Goal: Transaction & Acquisition: Purchase product/service

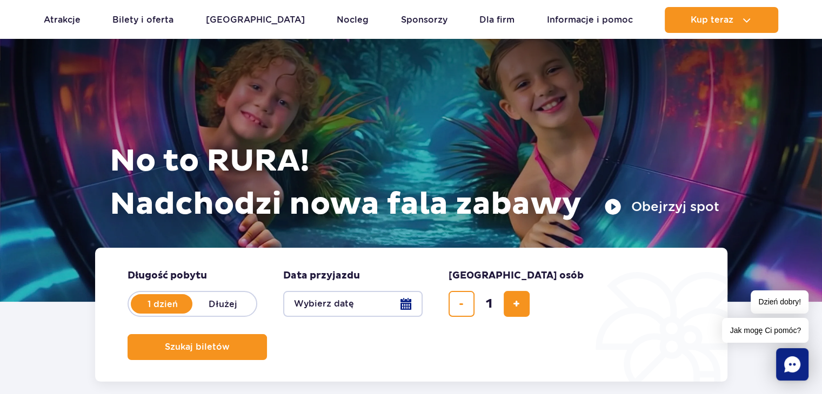
scroll to position [54, 0]
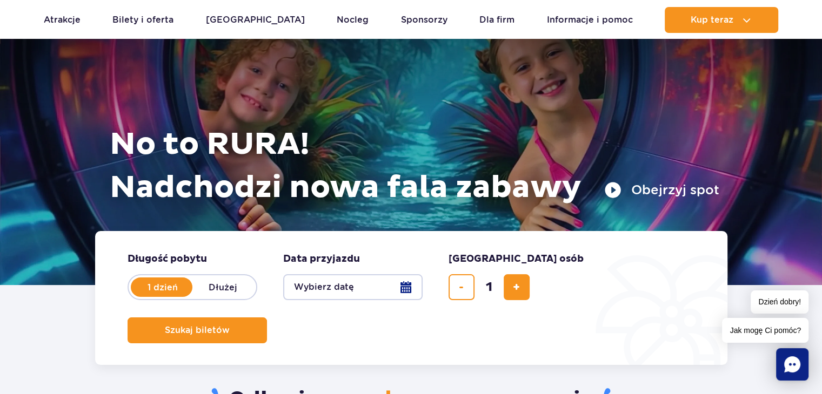
click at [402, 283] on button "Wybierz datę" at bounding box center [352, 287] width 139 height 26
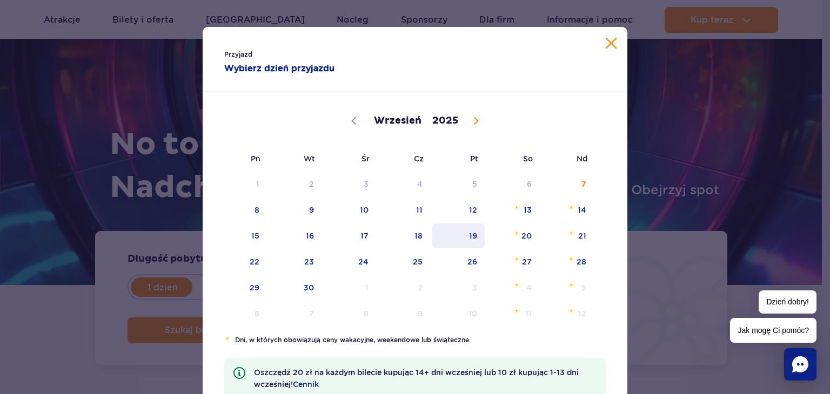
click at [467, 234] on span "19" at bounding box center [458, 236] width 55 height 25
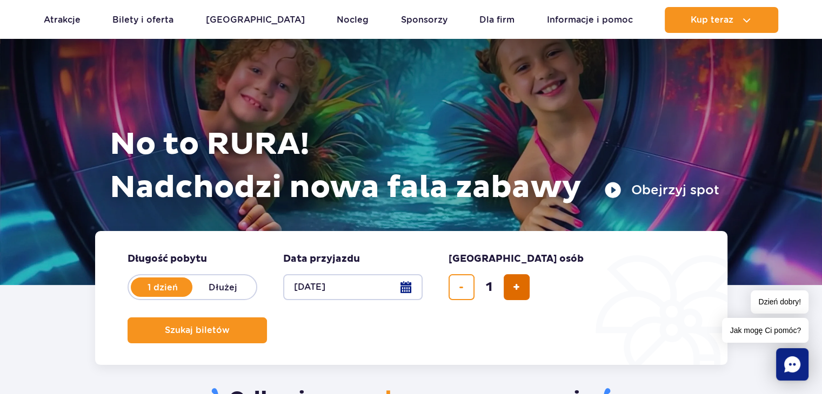
click at [512, 278] on button "dodaj bilet" at bounding box center [516, 287] width 26 height 26
click at [512, 279] on button "dodaj bilet" at bounding box center [516, 287] width 26 height 26
click at [513, 287] on span "dodaj bilet" at bounding box center [516, 287] width 7 height 0
type input "4"
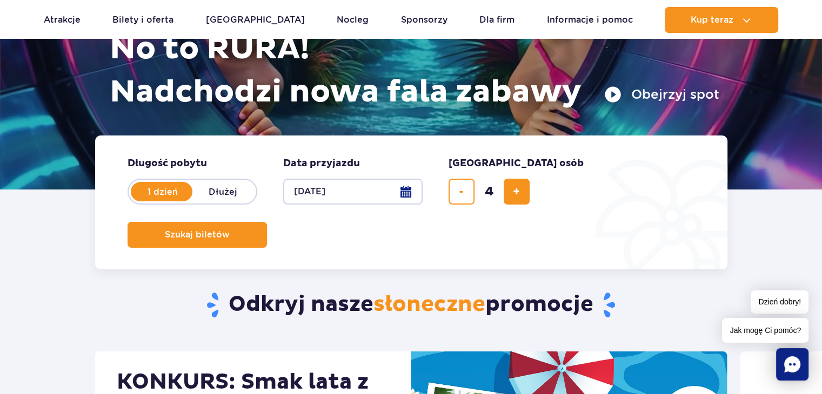
scroll to position [216, 0]
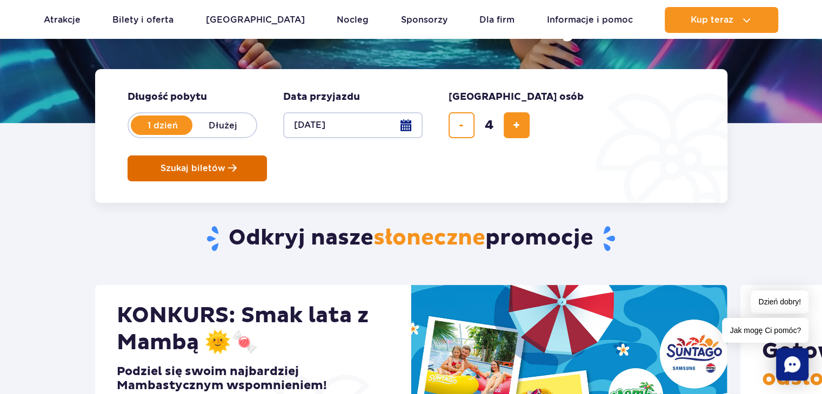
click at [225, 164] on span "Szukaj biletów" at bounding box center [192, 169] width 65 height 10
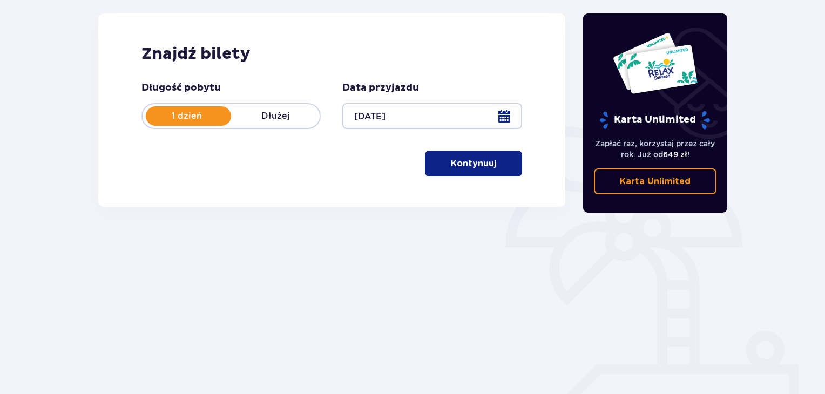
scroll to position [156, 0]
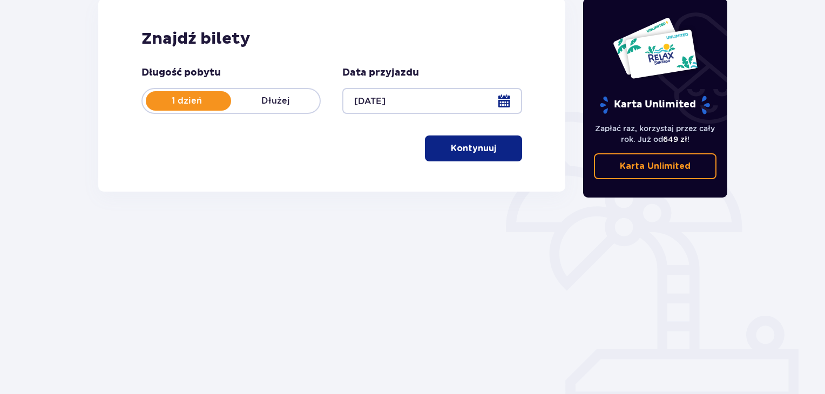
click at [474, 148] on p "Kontynuuj" at bounding box center [473, 149] width 45 height 12
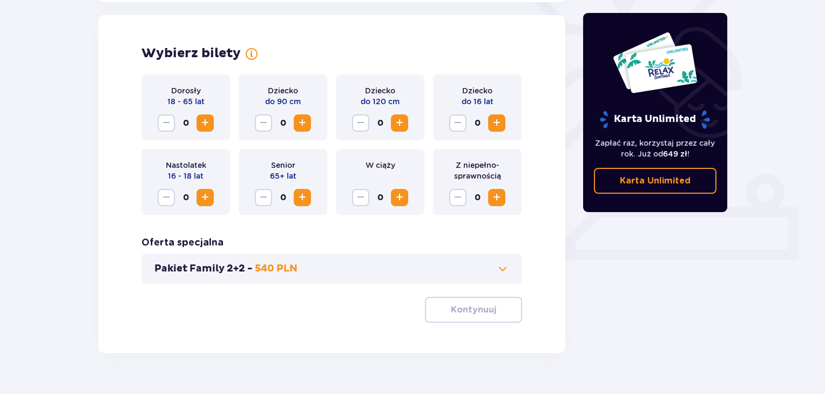
scroll to position [300, 0]
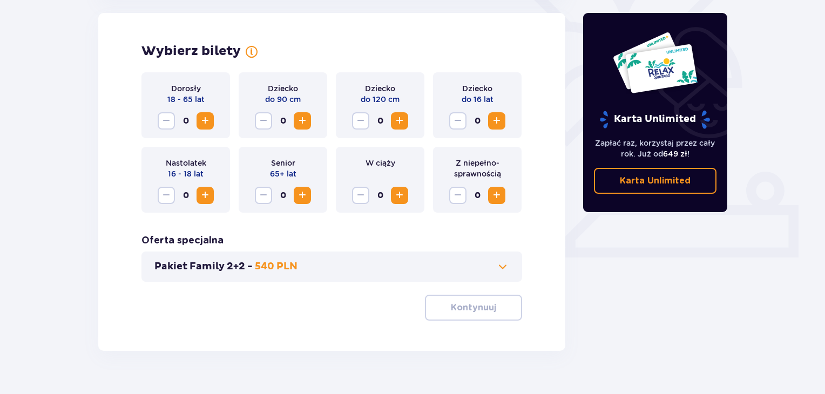
click at [200, 117] on span "Increase" at bounding box center [205, 121] width 13 height 13
click at [496, 115] on span "Increase" at bounding box center [496, 121] width 13 height 13
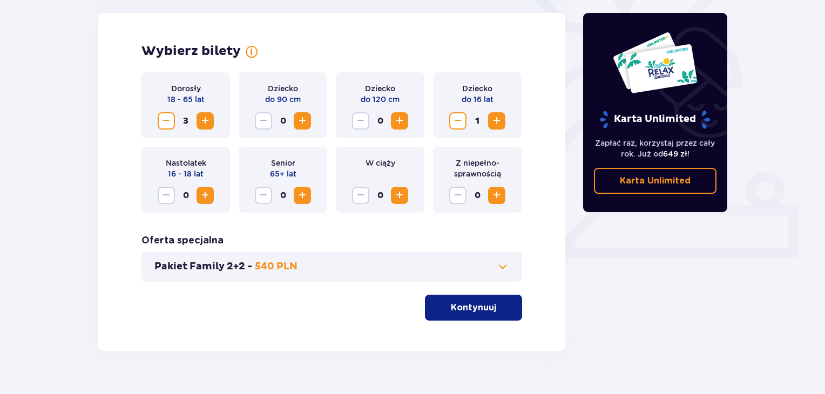
click at [477, 305] on p "Kontynuuj" at bounding box center [473, 308] width 45 height 12
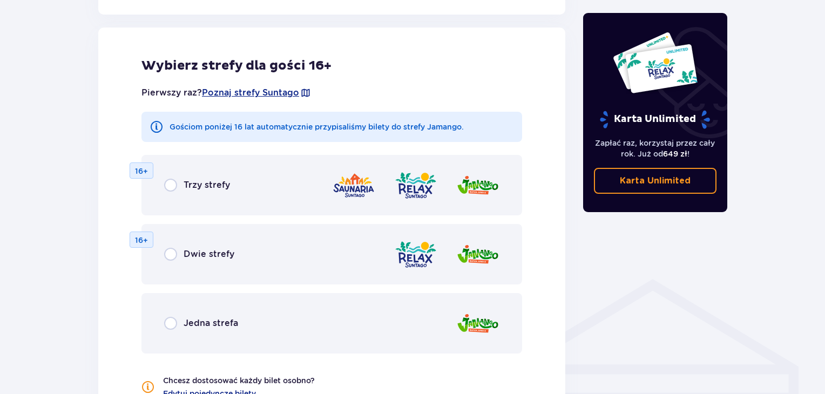
scroll to position [600, 0]
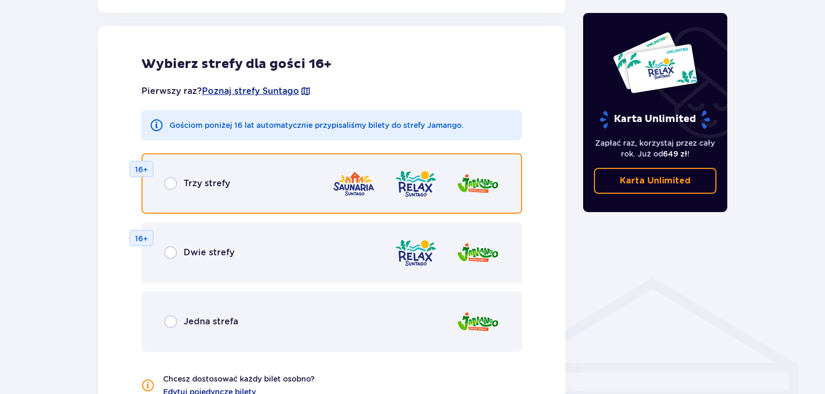
click at [173, 180] on input "radio" at bounding box center [170, 183] width 13 height 13
radio input "true"
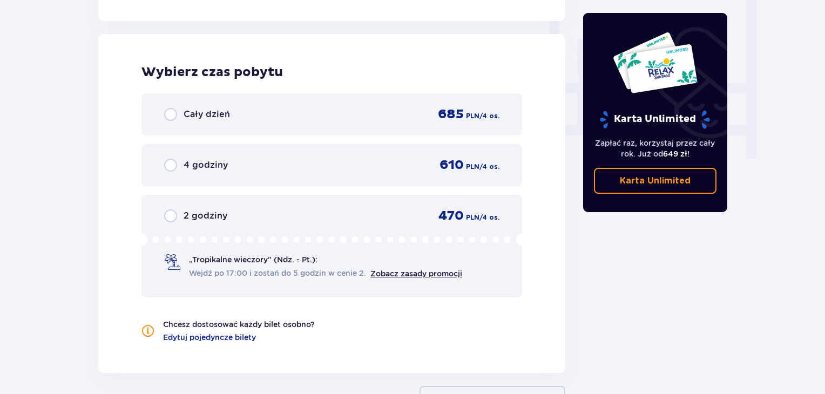
scroll to position [1014, 0]
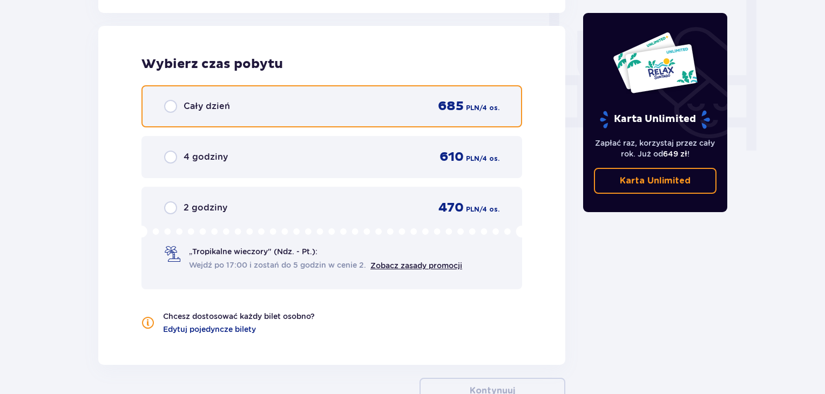
click at [171, 103] on input "radio" at bounding box center [170, 106] width 13 height 13
radio input "true"
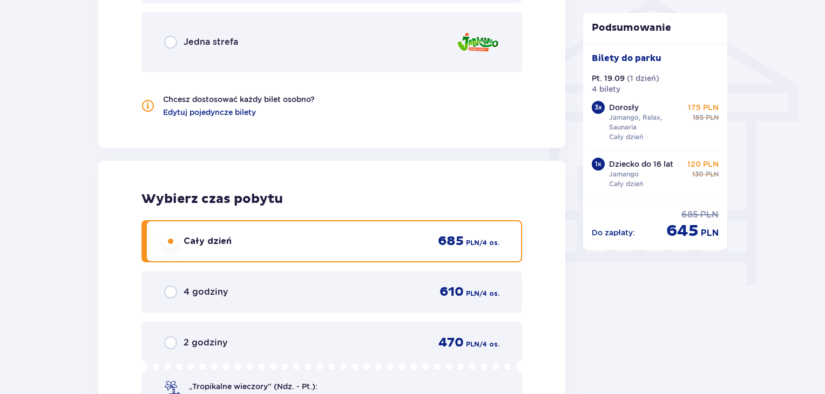
scroll to position [878, 0]
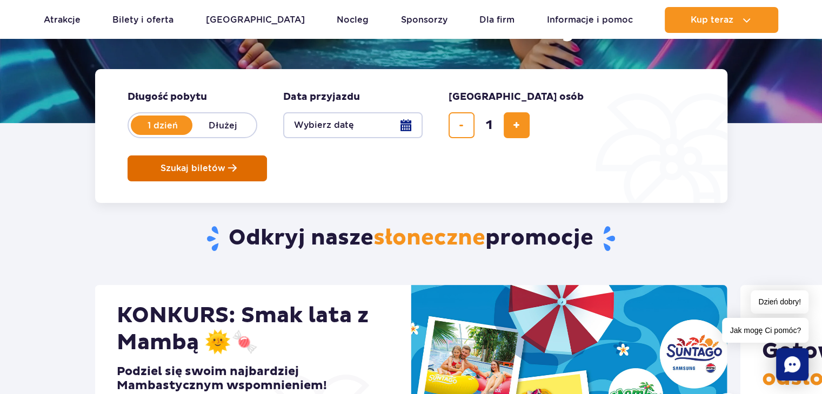
click at [225, 164] on span "Szukaj biletów" at bounding box center [192, 169] width 65 height 10
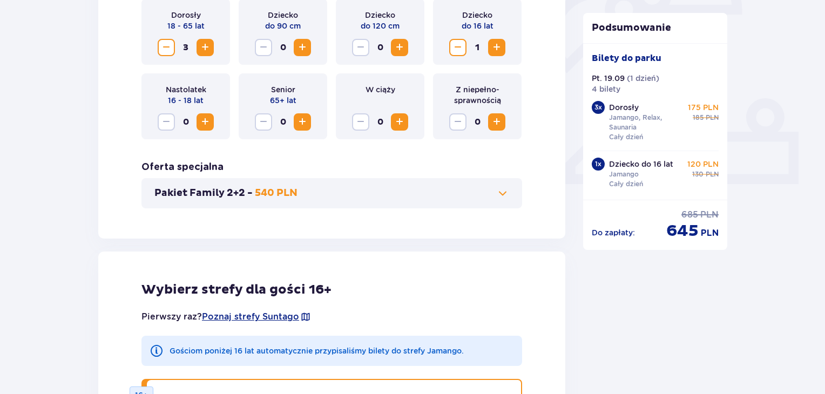
scroll to position [378, 0]
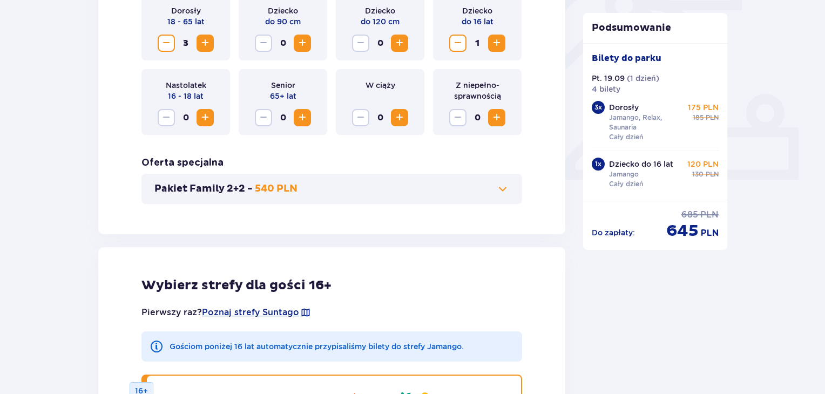
click at [500, 186] on span at bounding box center [502, 189] width 13 height 13
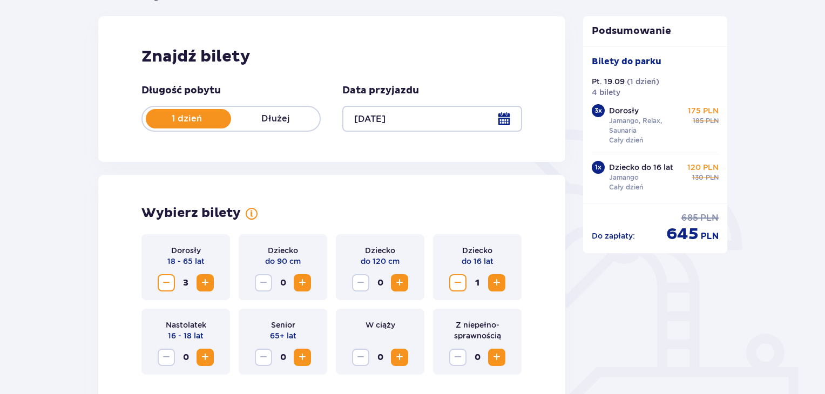
scroll to position [84, 0]
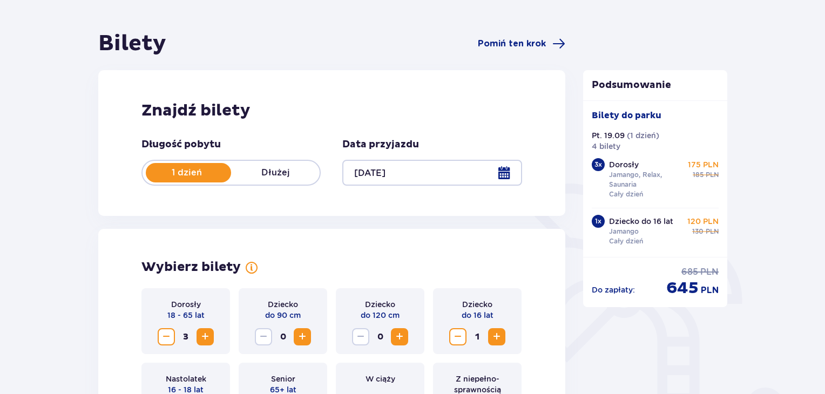
click at [279, 169] on p "Dłużej" at bounding box center [275, 173] width 89 height 12
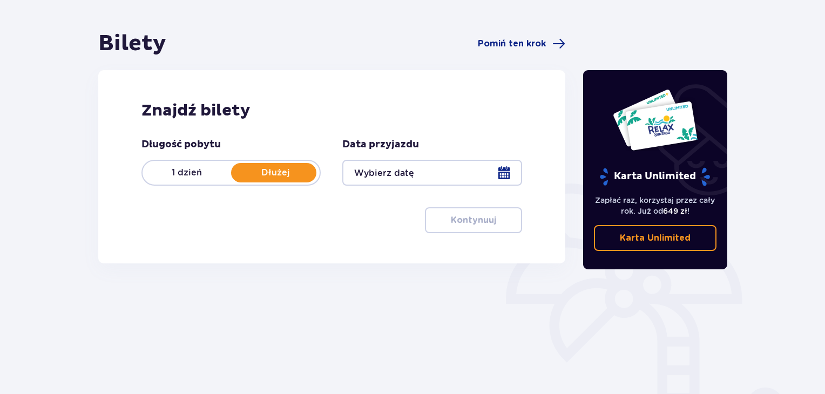
click at [406, 163] on div at bounding box center [431, 173] width 179 height 26
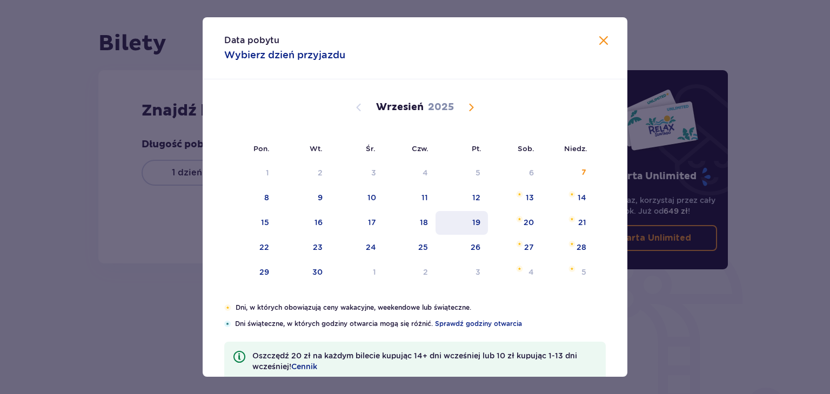
click at [474, 223] on div "19" at bounding box center [476, 222] width 8 height 11
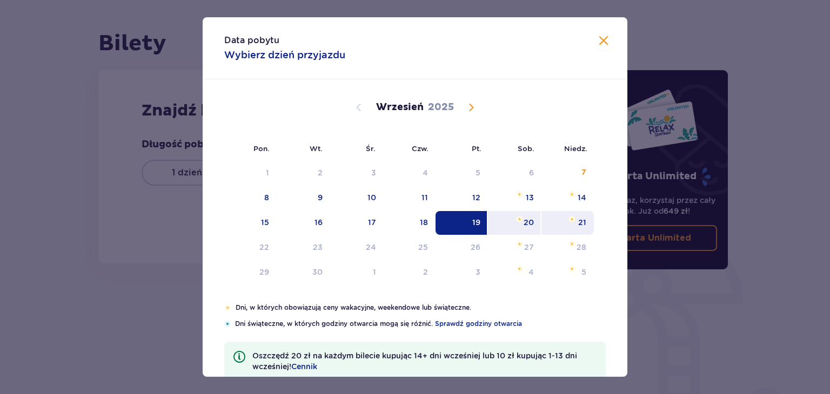
click at [573, 219] on img "Choose niedziela, 21 września 2025 as your check-out date. It’s available." at bounding box center [571, 219] width 7 height 6
type input "19.09.25 - 21.09.25"
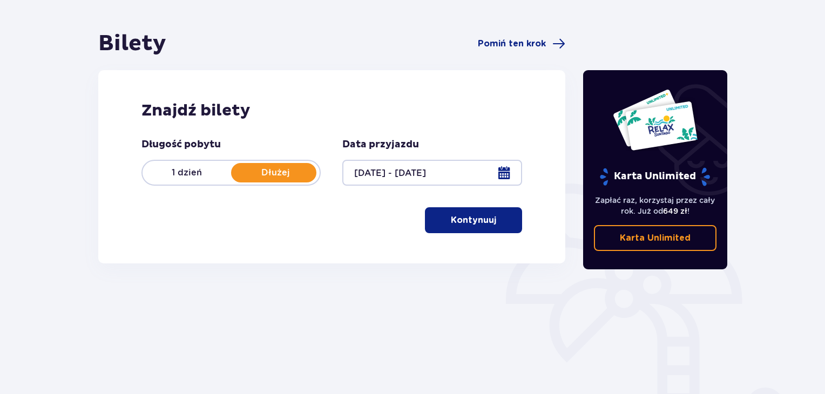
click at [465, 217] on p "Kontynuuj" at bounding box center [473, 220] width 45 height 12
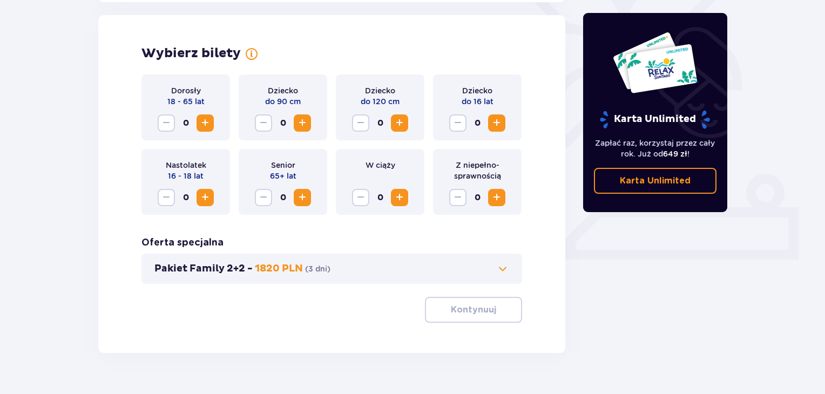
scroll to position [300, 0]
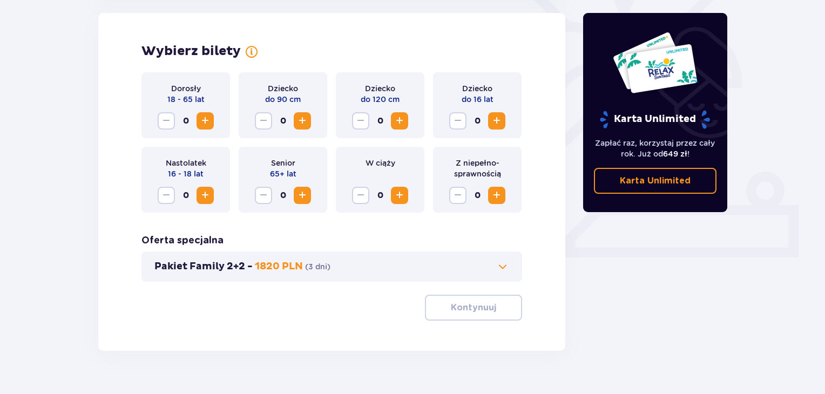
click at [206, 119] on span "Increase" at bounding box center [205, 121] width 13 height 13
click at [205, 193] on span "Increase" at bounding box center [205, 195] width 13 height 13
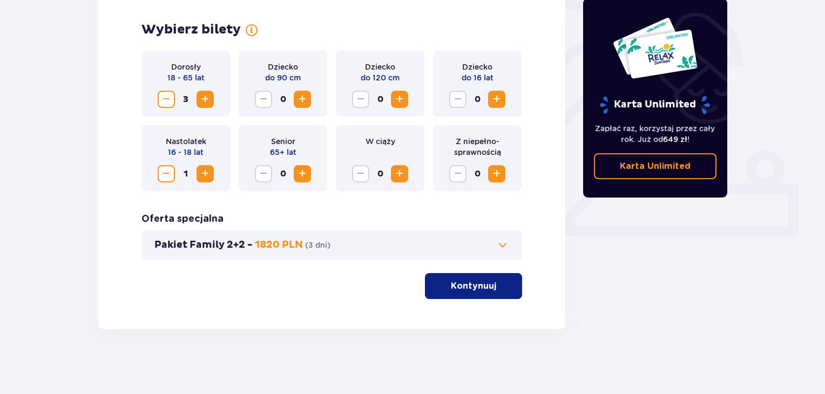
click at [480, 284] on p "Kontynuuj" at bounding box center [473, 286] width 45 height 12
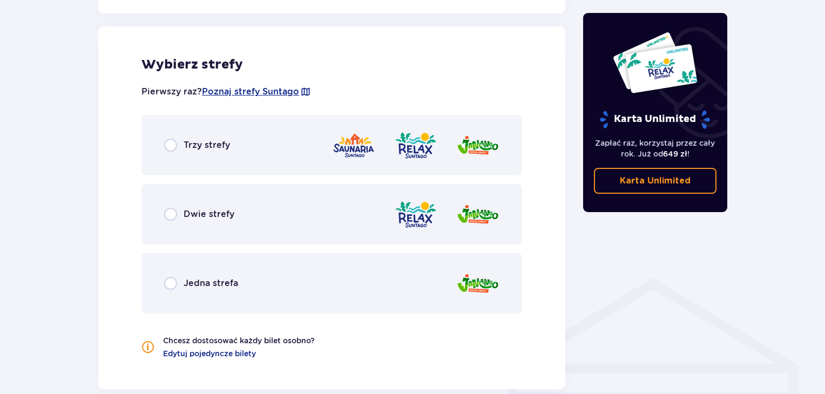
scroll to position [600, 0]
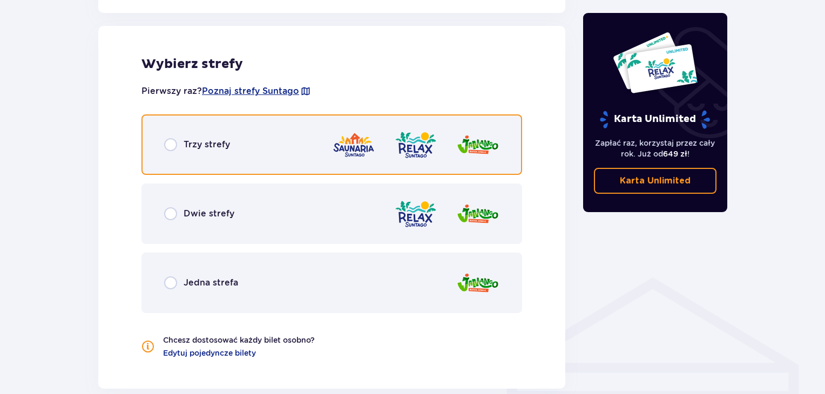
click at [173, 144] on input "radio" at bounding box center [170, 144] width 13 height 13
radio input "true"
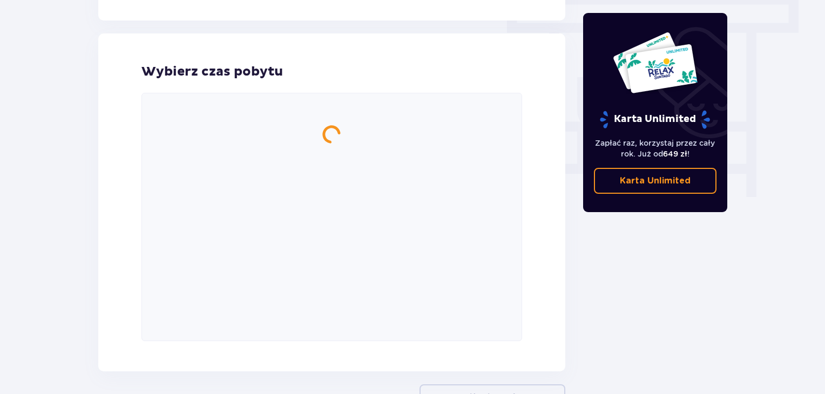
scroll to position [976, 0]
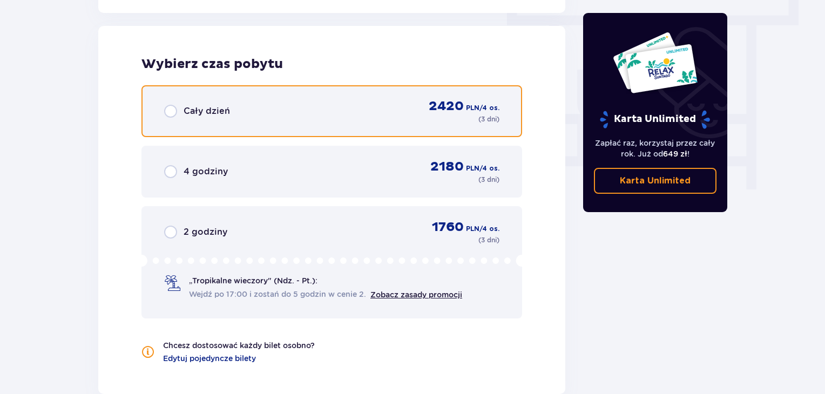
click at [170, 109] on input "radio" at bounding box center [170, 111] width 13 height 13
radio input "true"
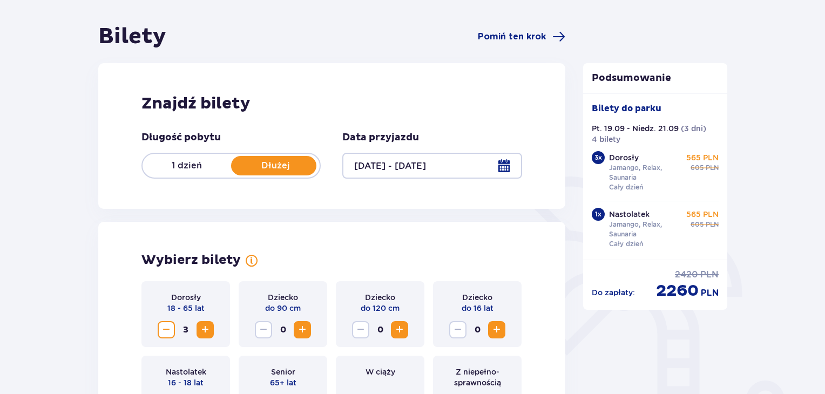
scroll to position [0, 0]
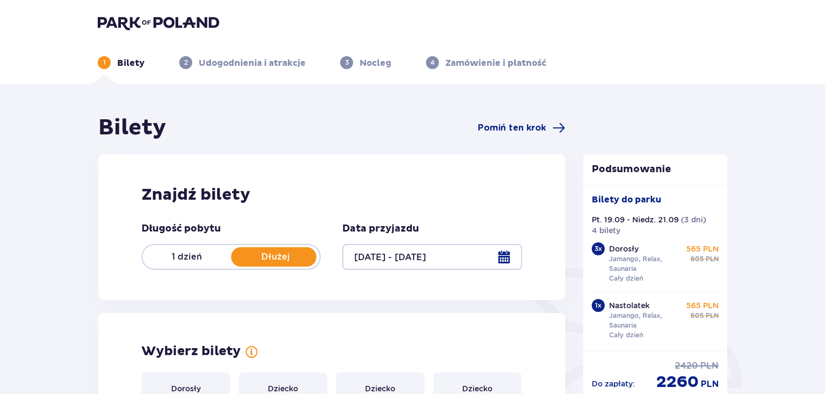
click at [503, 256] on div at bounding box center [431, 257] width 179 height 26
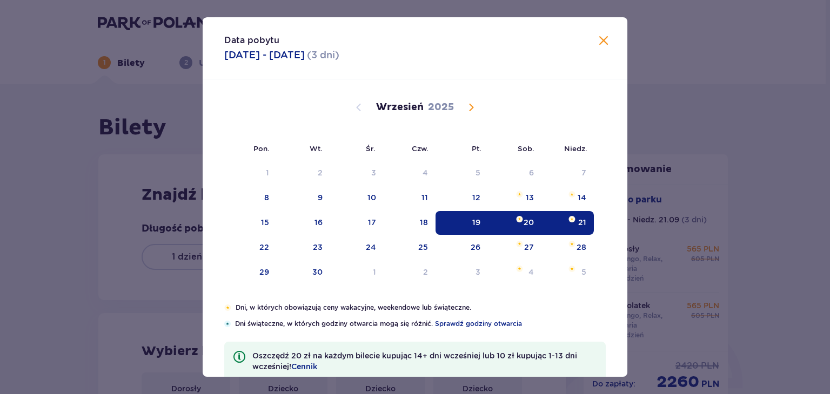
click at [467, 221] on div "19" at bounding box center [461, 223] width 52 height 24
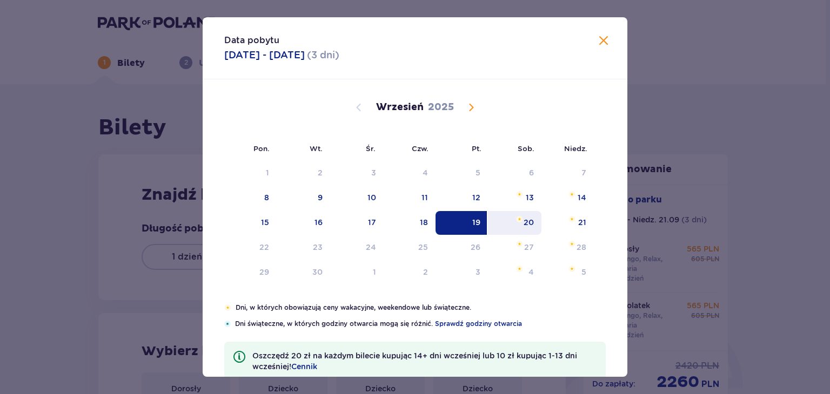
click at [527, 223] on div "20" at bounding box center [528, 222] width 10 height 11
type input "19.09.25 - 20.09.25"
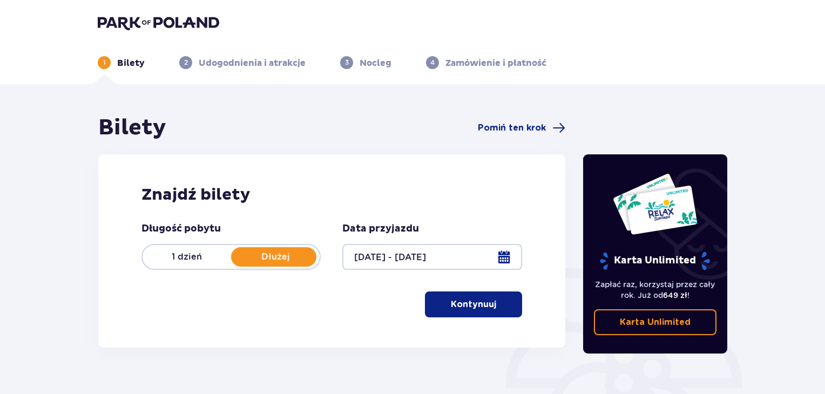
click at [467, 301] on p "Kontynuuj" at bounding box center [473, 305] width 45 height 12
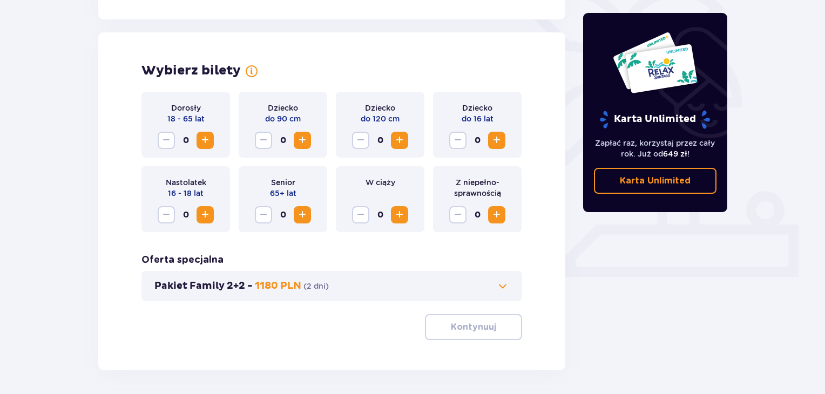
scroll to position [300, 0]
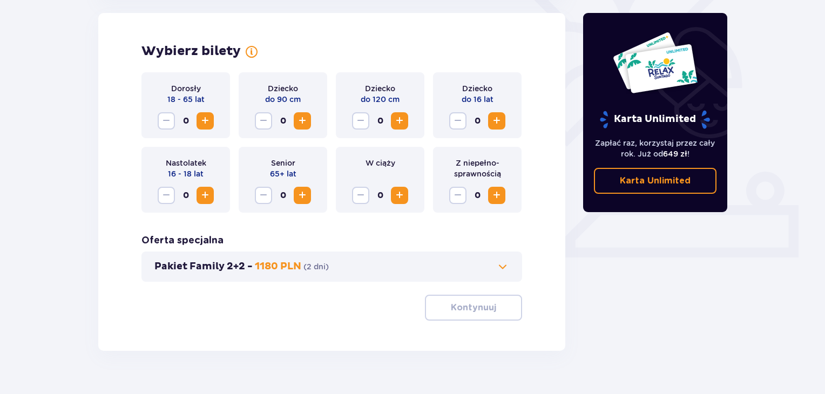
click at [201, 122] on span "Increase" at bounding box center [205, 121] width 13 height 13
click at [203, 194] on span "Increase" at bounding box center [205, 195] width 13 height 13
click at [489, 308] on button "Kontynuuj" at bounding box center [473, 308] width 97 height 26
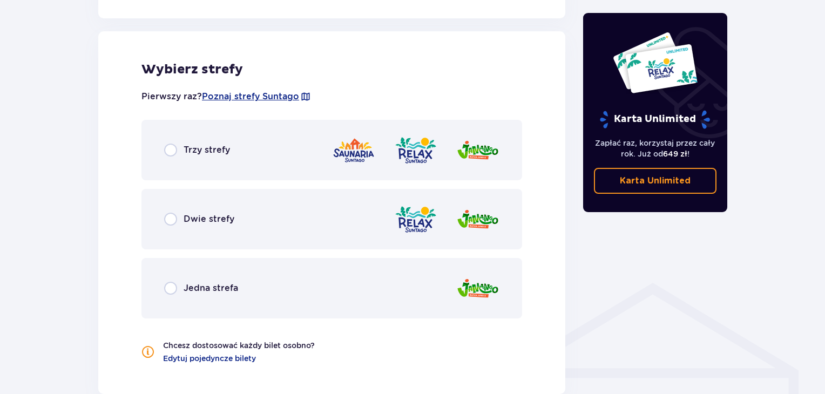
scroll to position [600, 0]
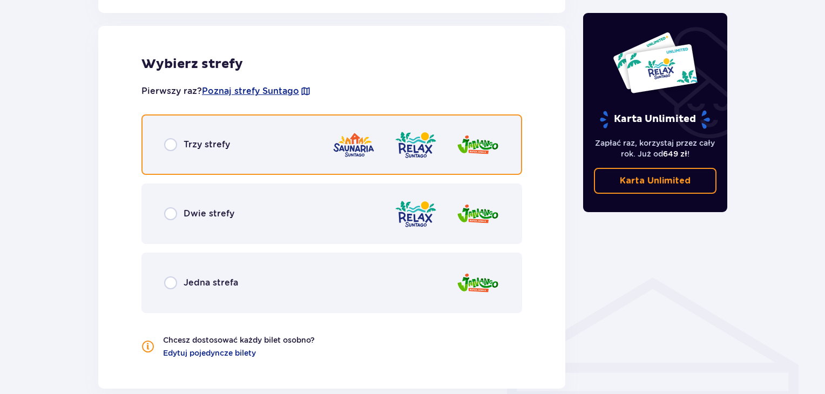
click at [170, 145] on input "radio" at bounding box center [170, 144] width 13 height 13
radio input "true"
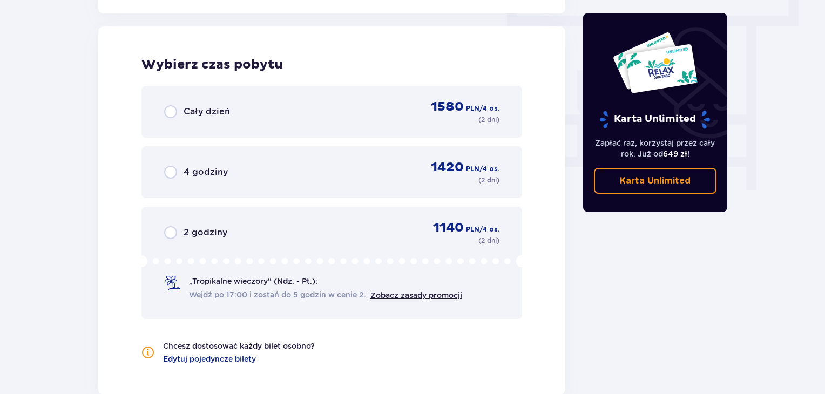
scroll to position [976, 0]
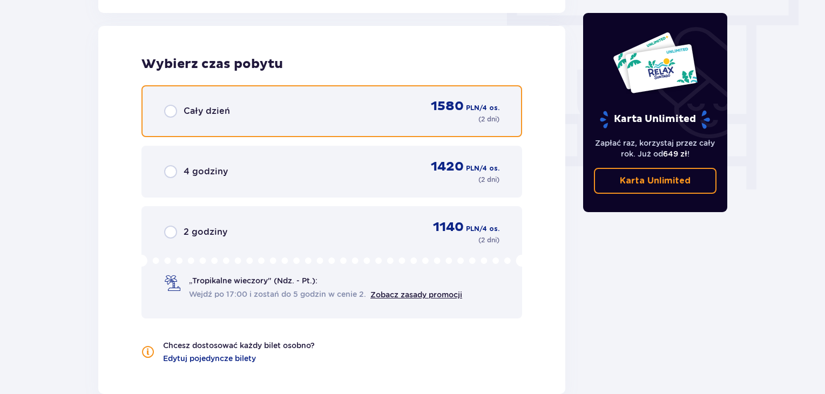
click at [170, 107] on input "radio" at bounding box center [170, 111] width 13 height 13
radio input "true"
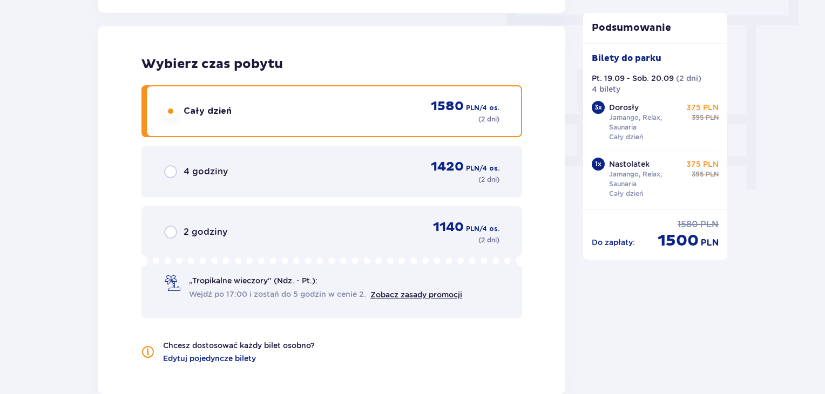
scroll to position [1139, 0]
